Goal: Information Seeking & Learning: Learn about a topic

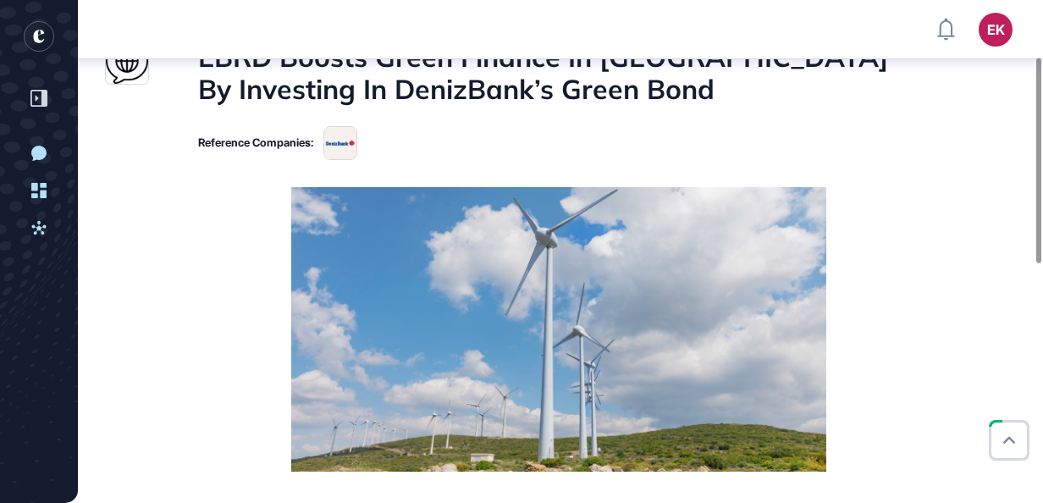
scroll to position [66, 0]
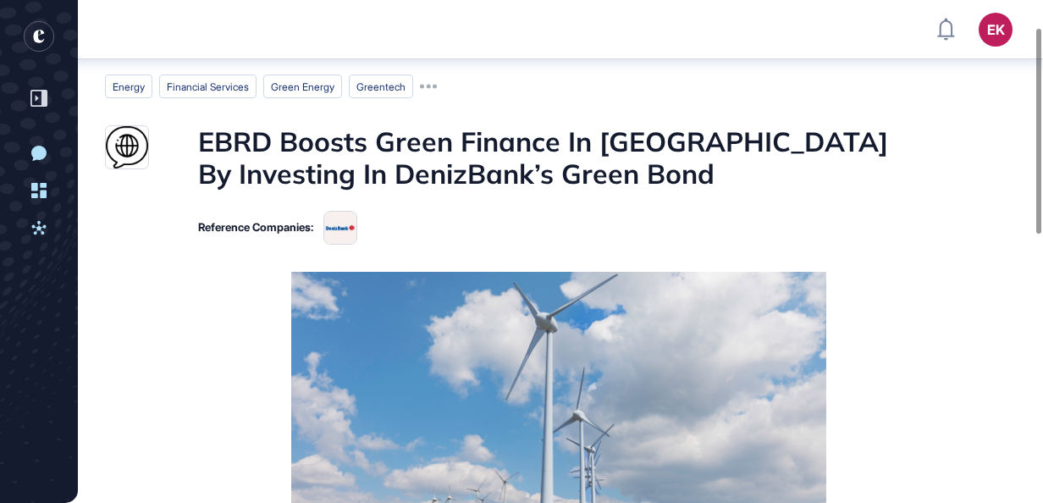
click at [503, 151] on h1 "EBRD Boosts Green Finance In [GEOGRAPHIC_DATA] By Investing In DenizBank’s Gree…" at bounding box center [558, 157] width 721 height 65
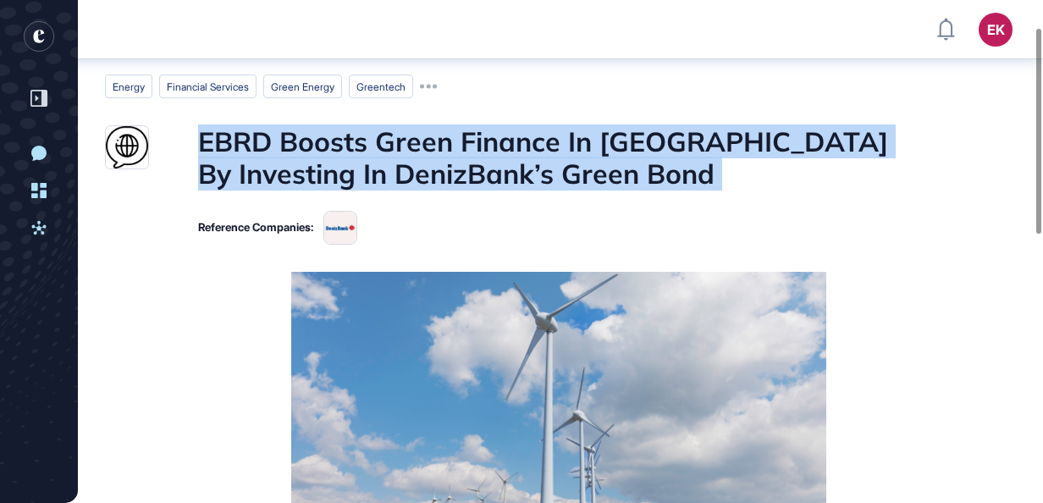
drag, startPoint x: 503, startPoint y: 151, endPoint x: 553, endPoint y: 278, distance: 136.4
click at [553, 278] on img at bounding box center [558, 414] width 535 height 284
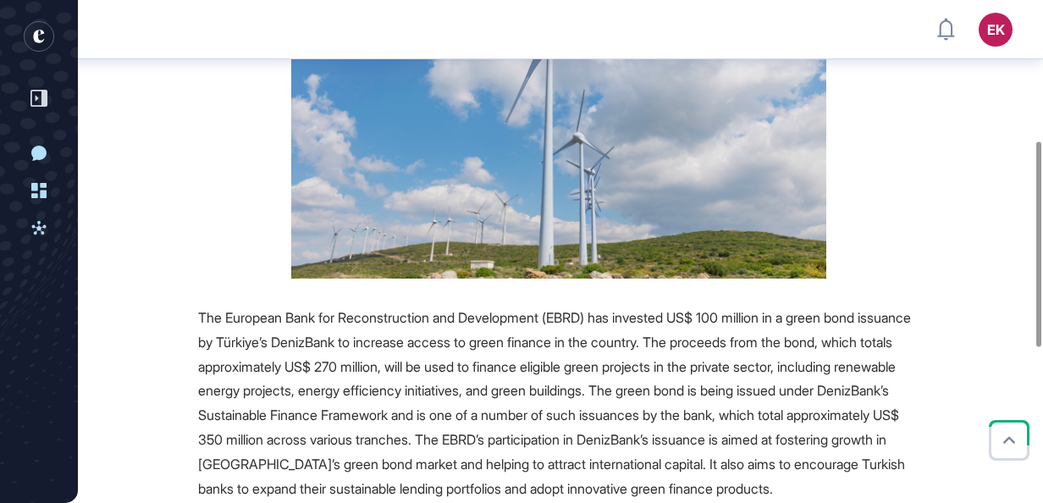
scroll to position [344, 0]
click at [405, 322] on span "The European Bank for Reconstruction and Development (EBRD) has invested US$ 10…" at bounding box center [554, 402] width 713 height 188
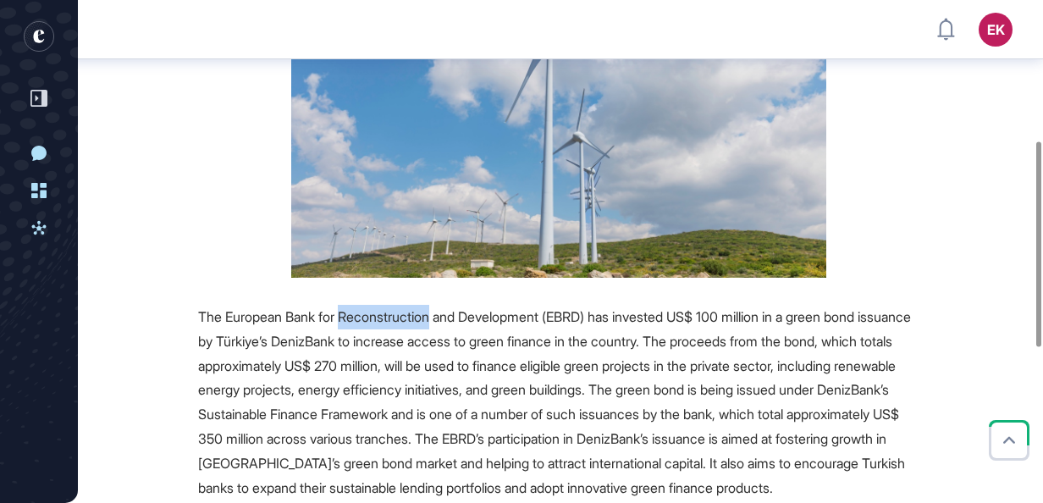
click at [405, 322] on span "The European Bank for Reconstruction and Development (EBRD) has invested US$ 10…" at bounding box center [554, 402] width 713 height 188
drag, startPoint x: 405, startPoint y: 322, endPoint x: 417, endPoint y: 330, distance: 15.3
click at [417, 330] on div "The European Bank for Reconstruction and Development (EBRD) has invested US$ 10…" at bounding box center [558, 402] width 721 height 195
click at [340, 343] on span "The European Bank for Reconstruction and Development (EBRD) has invested US$ 10…" at bounding box center [554, 402] width 713 height 188
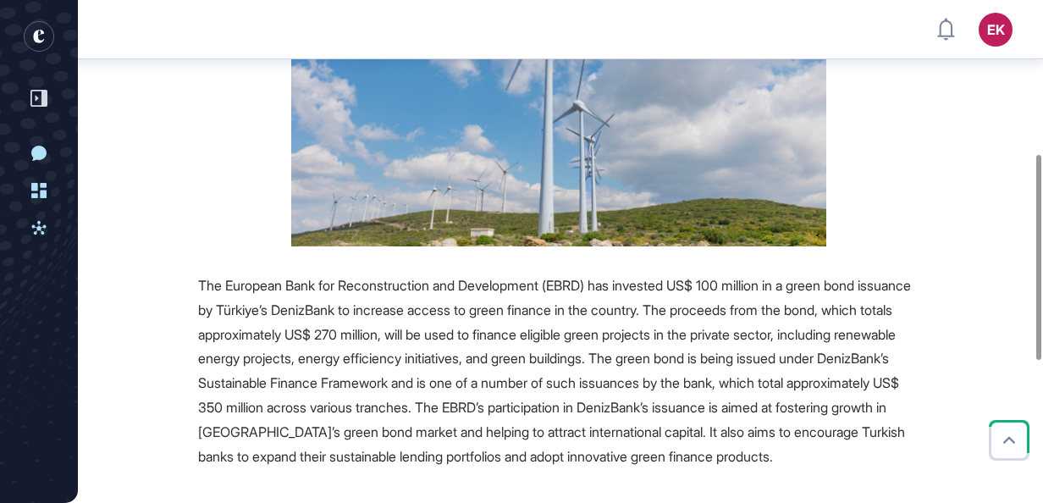
scroll to position [377, 0]
click at [438, 410] on span "The European Bank for Reconstruction and Development (EBRD) has invested US$ 10…" at bounding box center [554, 370] width 713 height 188
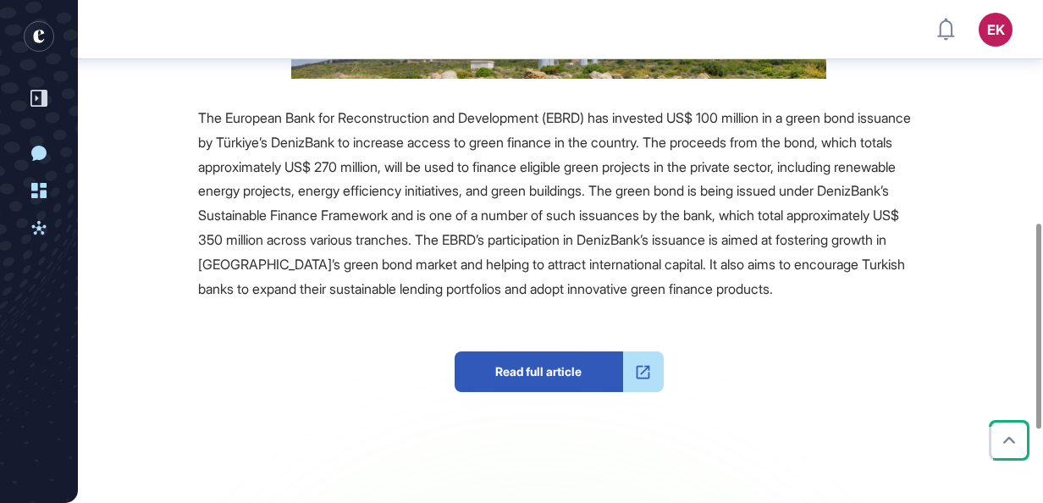
scroll to position [546, 0]
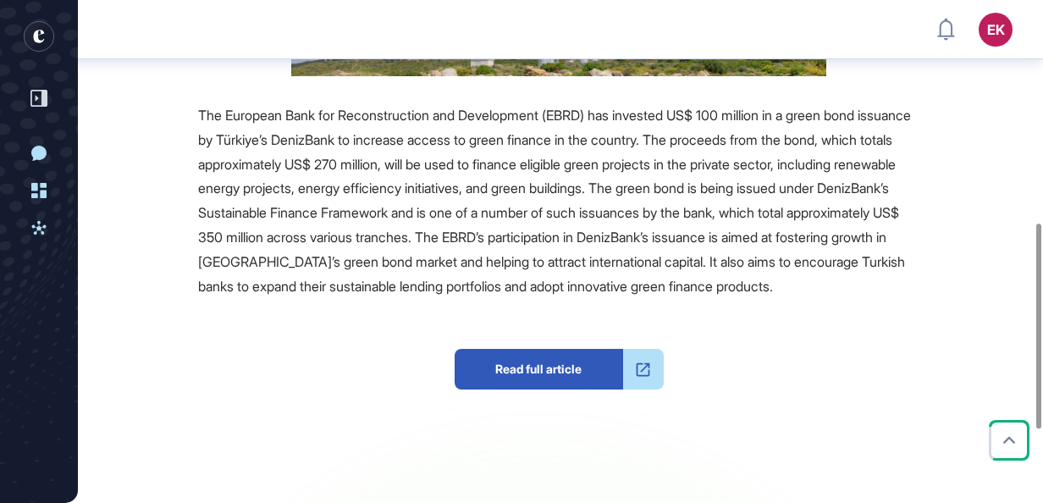
click at [543, 389] on span "Read full article" at bounding box center [538, 369] width 168 height 41
